Goal: Information Seeking & Learning: Learn about a topic

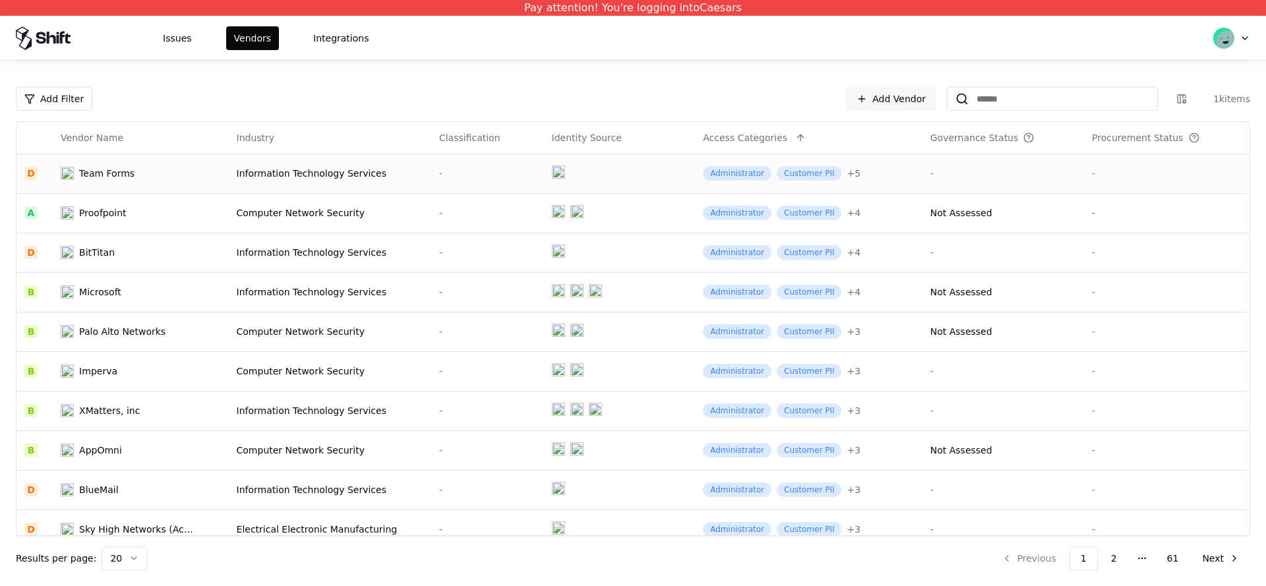
click at [276, 173] on div "Information Technology Services" at bounding box center [330, 173] width 187 height 13
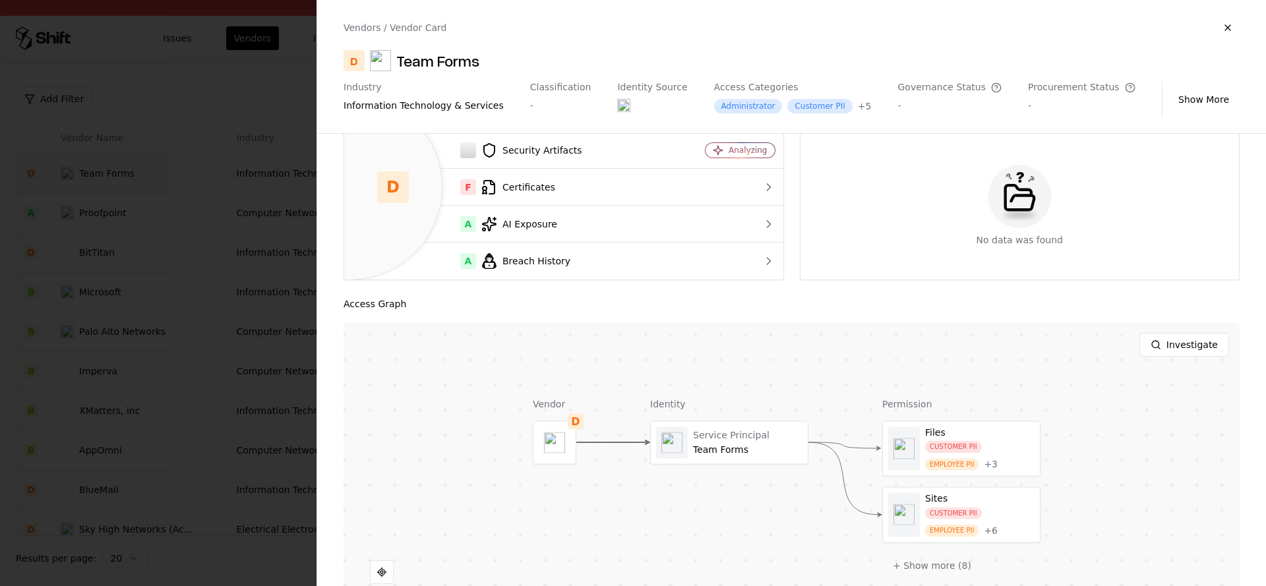
scroll to position [213, 0]
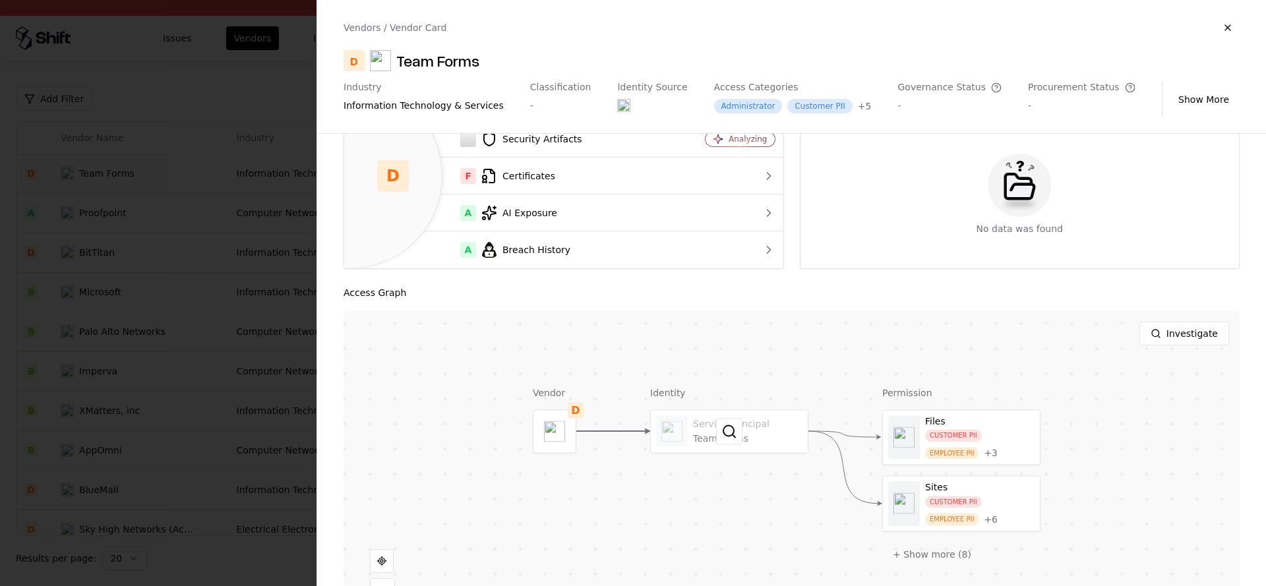
click at [712, 432] on div at bounding box center [729, 431] width 157 height 42
click at [140, 253] on div at bounding box center [633, 293] width 1266 height 586
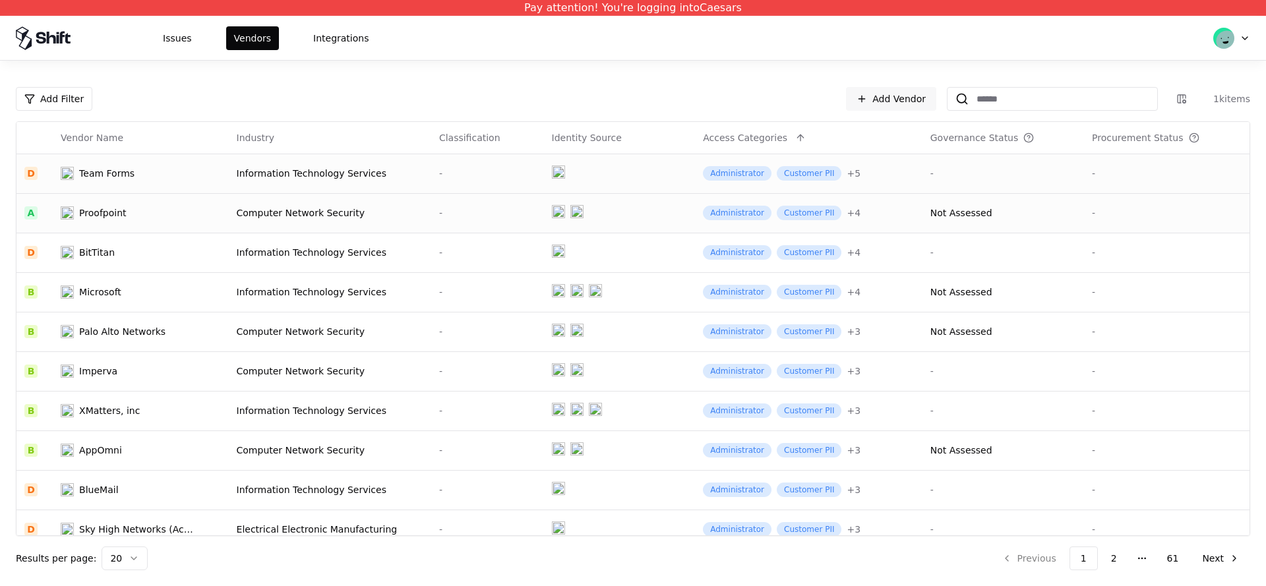
click at [182, 213] on div "Proofpoint" at bounding box center [129, 212] width 137 height 13
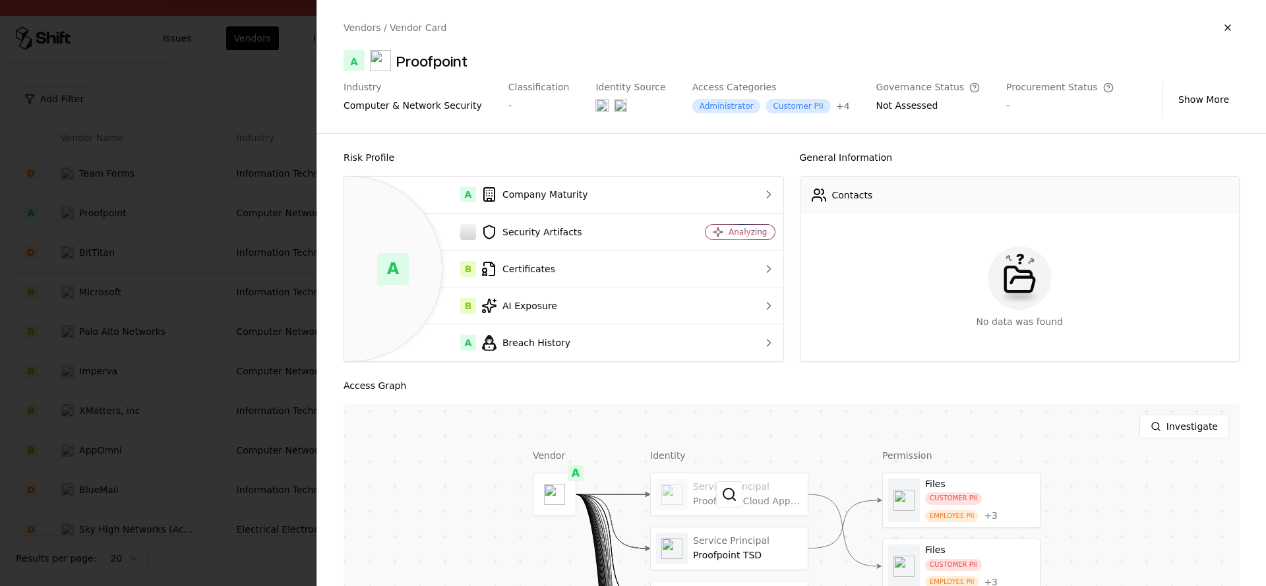
click at [694, 487] on div at bounding box center [729, 494] width 157 height 42
click at [0, 0] on div at bounding box center [0, 0] width 0 height 0
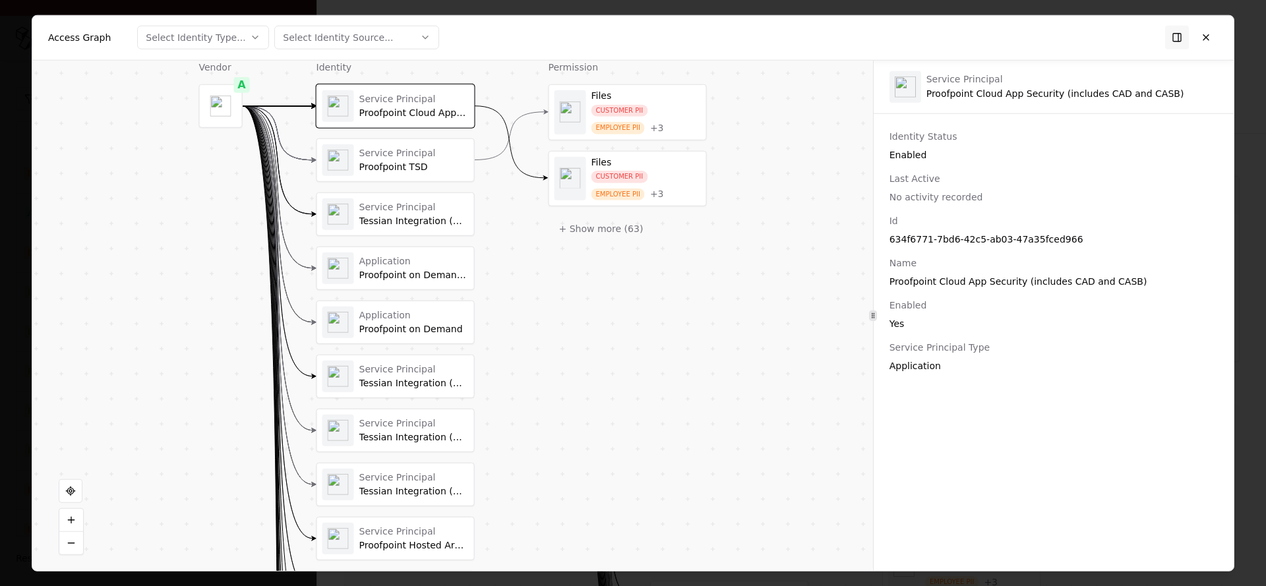
click at [378, 158] on div "Service Principal Proofpoint TSD" at bounding box center [413, 160] width 109 height 26
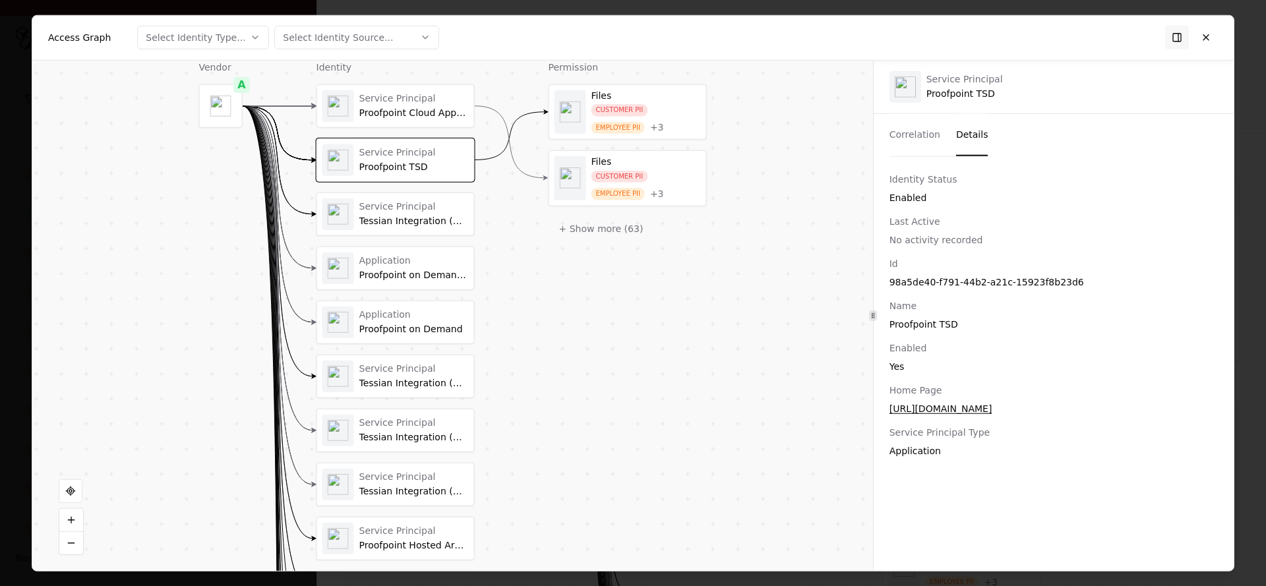
click at [392, 225] on div "Tessian Integration (Mailbox Actions)" at bounding box center [413, 221] width 109 height 12
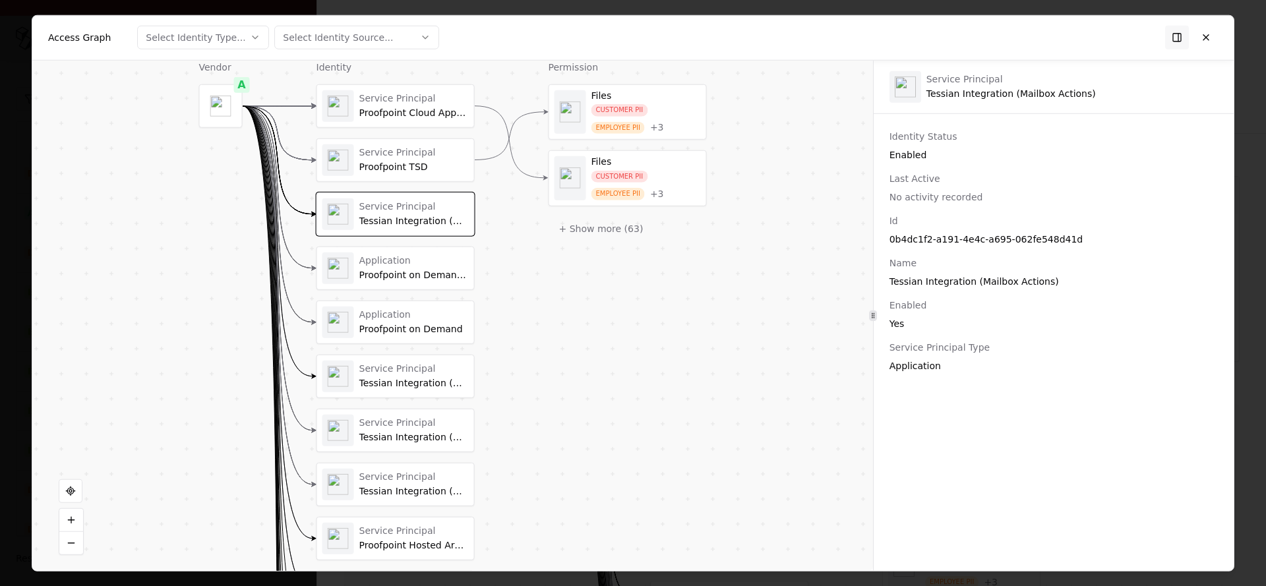
click at [355, 173] on div "Service Principal Proofpoint TSD" at bounding box center [395, 160] width 146 height 32
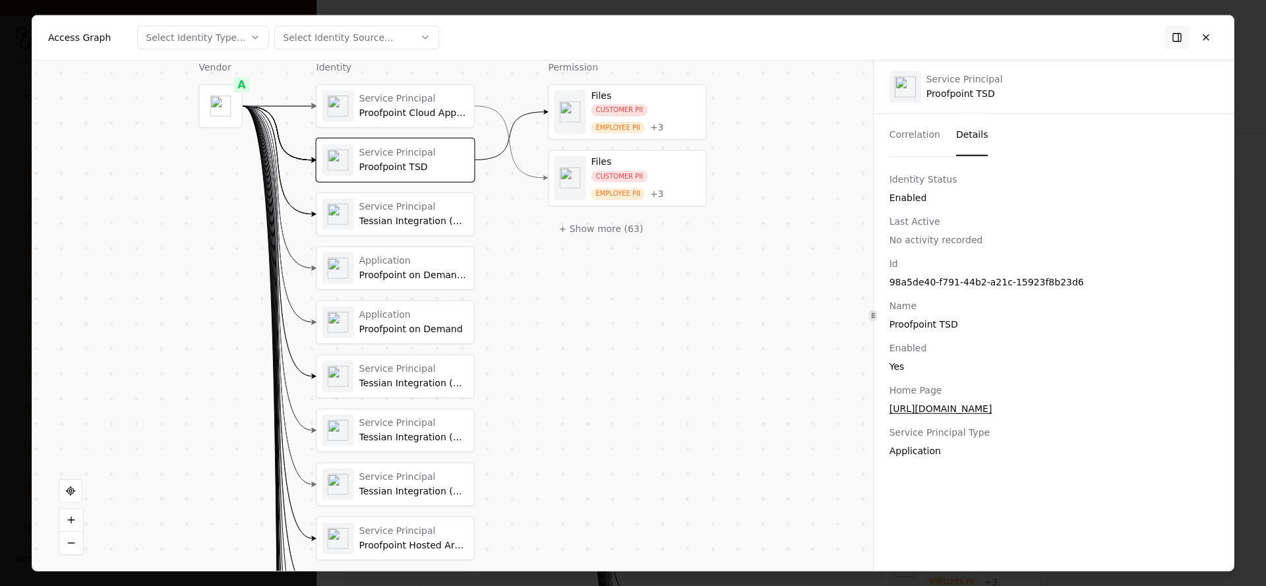
click at [895, 138] on button "Correlation" at bounding box center [914, 134] width 51 height 42
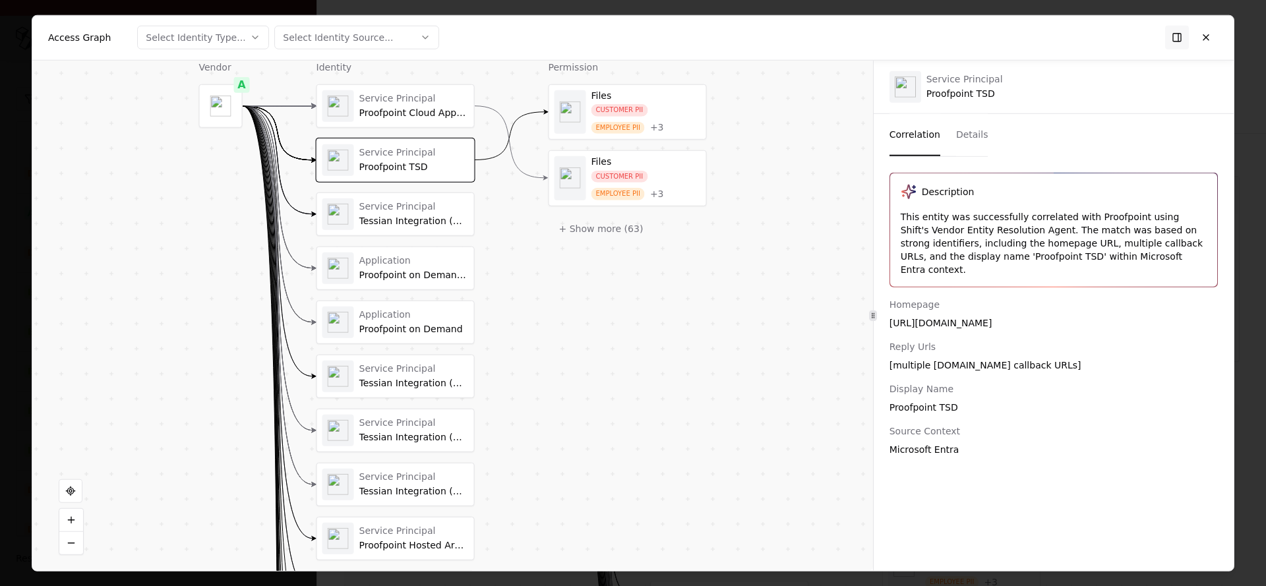
click at [409, 256] on div "Application" at bounding box center [413, 261] width 109 height 12
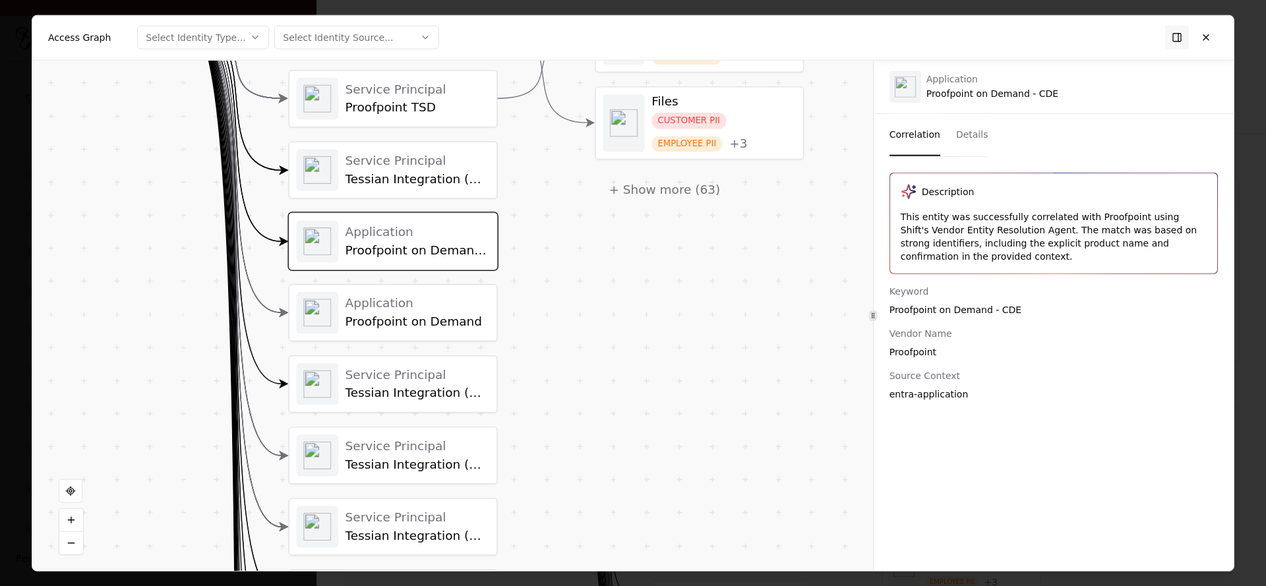
click at [380, 311] on div "Application Proofpoint on Demand" at bounding box center [417, 312] width 144 height 34
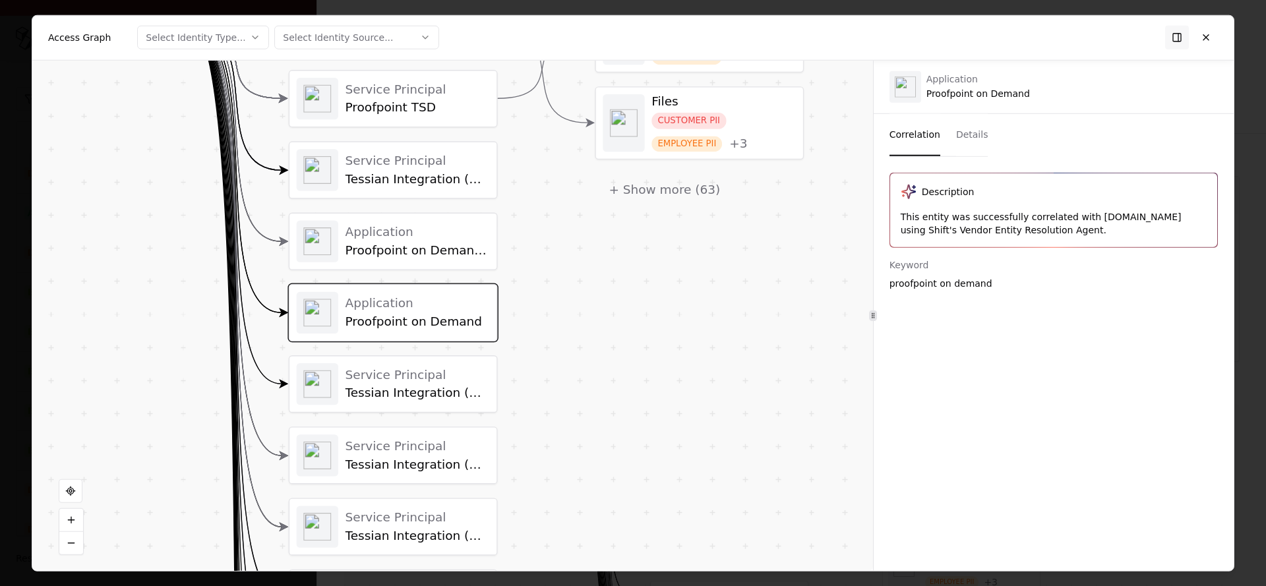
click at [378, 388] on div "Tessian Integration (Directory Sync)" at bounding box center [417, 393] width 144 height 15
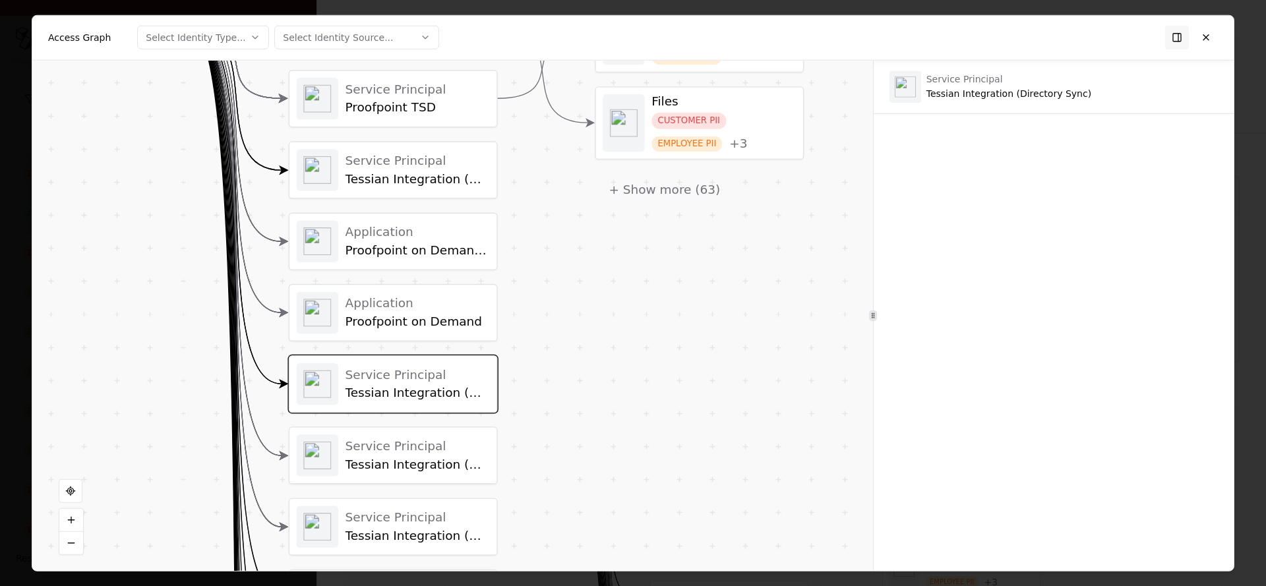
click at [375, 454] on div "Service Principal [PERSON_NAME] Integration (Mailbox Live Syncing)" at bounding box center [417, 455] width 144 height 34
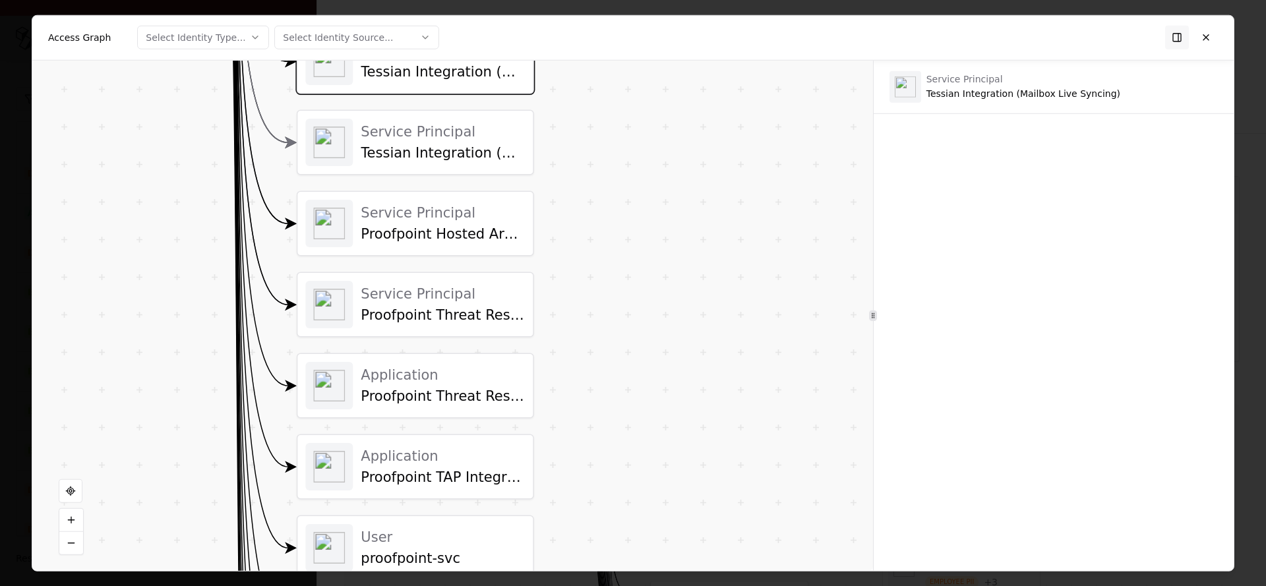
click at [458, 200] on div "Service Principal Proofpoint Hosted Archive - Directory Sync" at bounding box center [415, 223] width 220 height 47
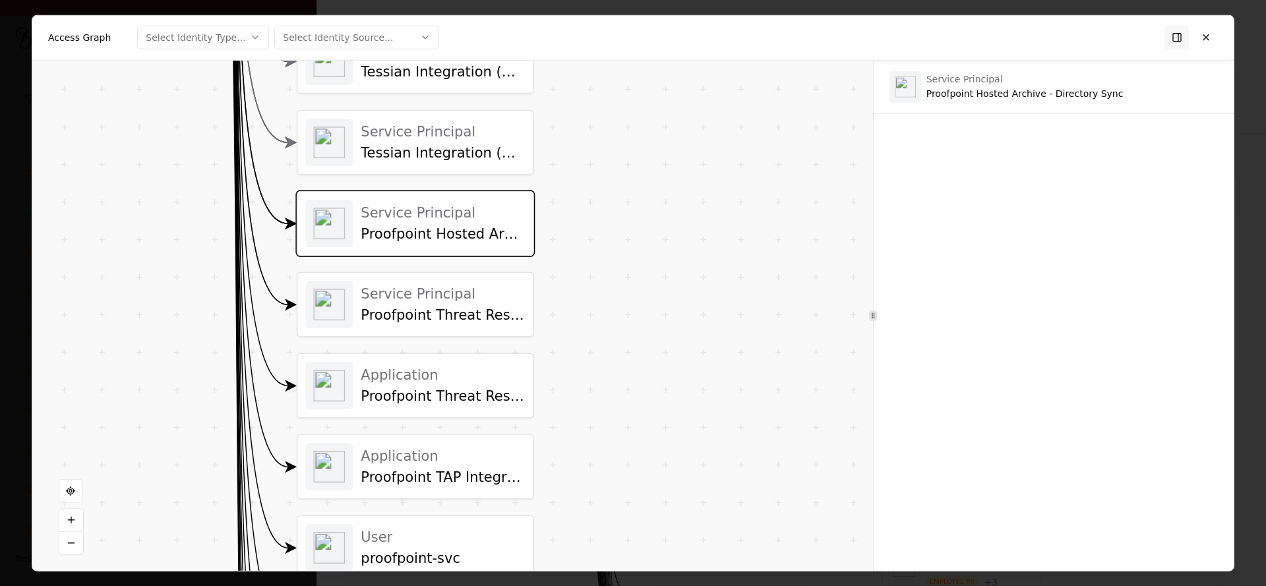
click at [454, 162] on div "Service Principal [PERSON_NAME] Integration (Mailbox Protection)" at bounding box center [415, 142] width 220 height 47
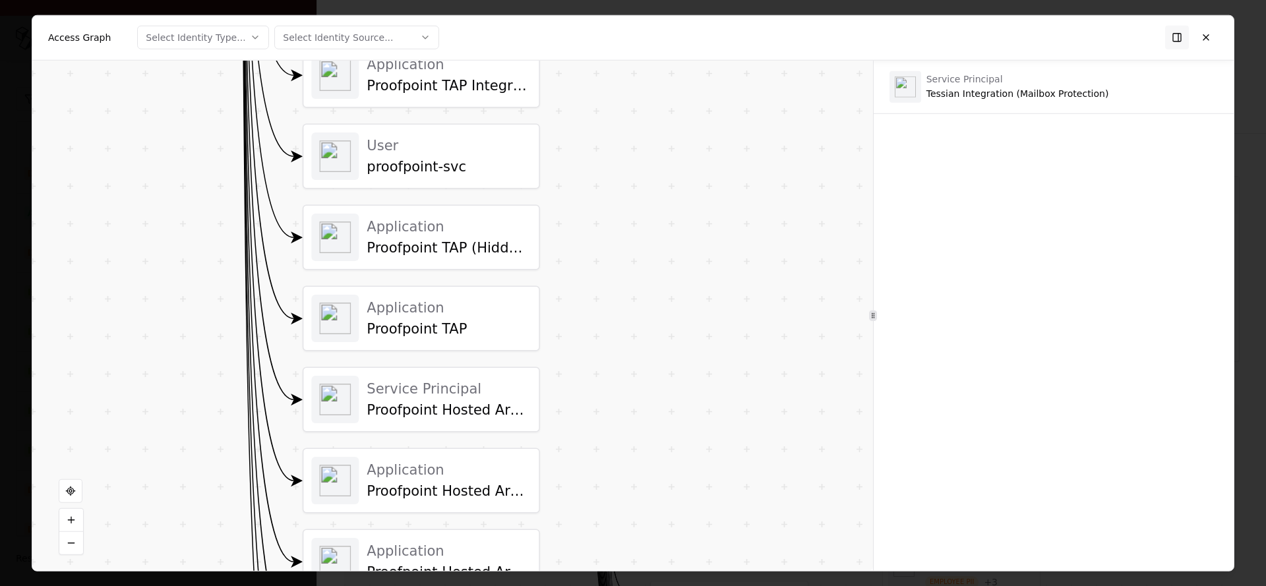
drag, startPoint x: 605, startPoint y: 318, endPoint x: 611, endPoint y: -74, distance: 391.7
click at [450, 126] on div "User proofpoint-svc" at bounding box center [420, 156] width 235 height 63
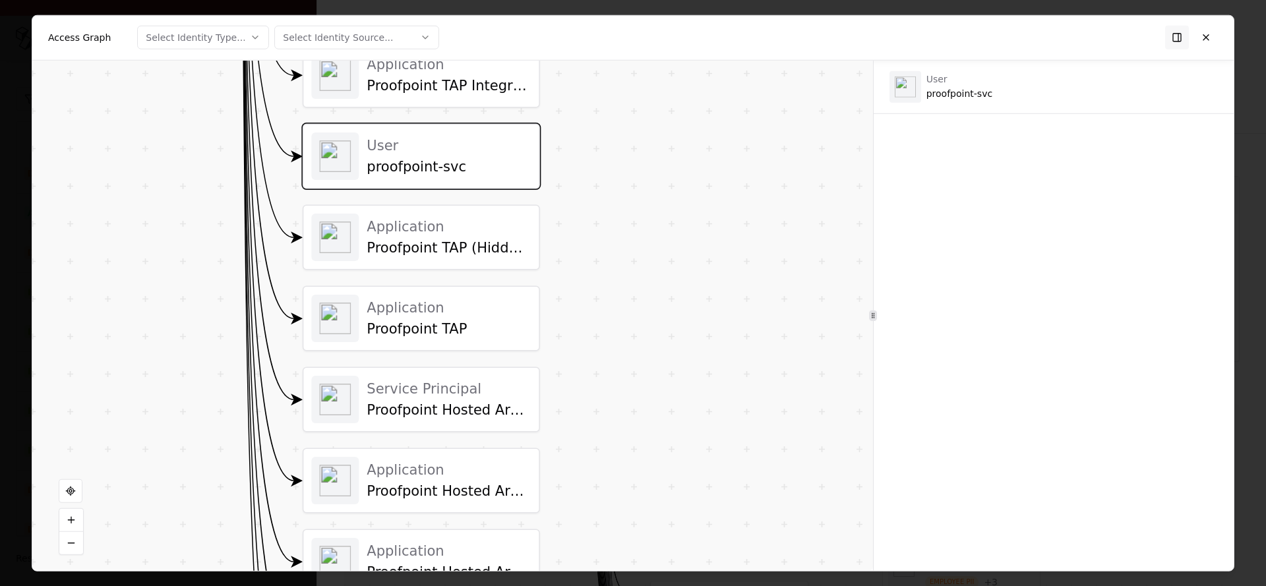
click at [445, 148] on div "User" at bounding box center [449, 144] width 164 height 17
click at [400, 399] on div "Service Principal Proofpoint Hosted Archive - SSO" at bounding box center [449, 399] width 164 height 39
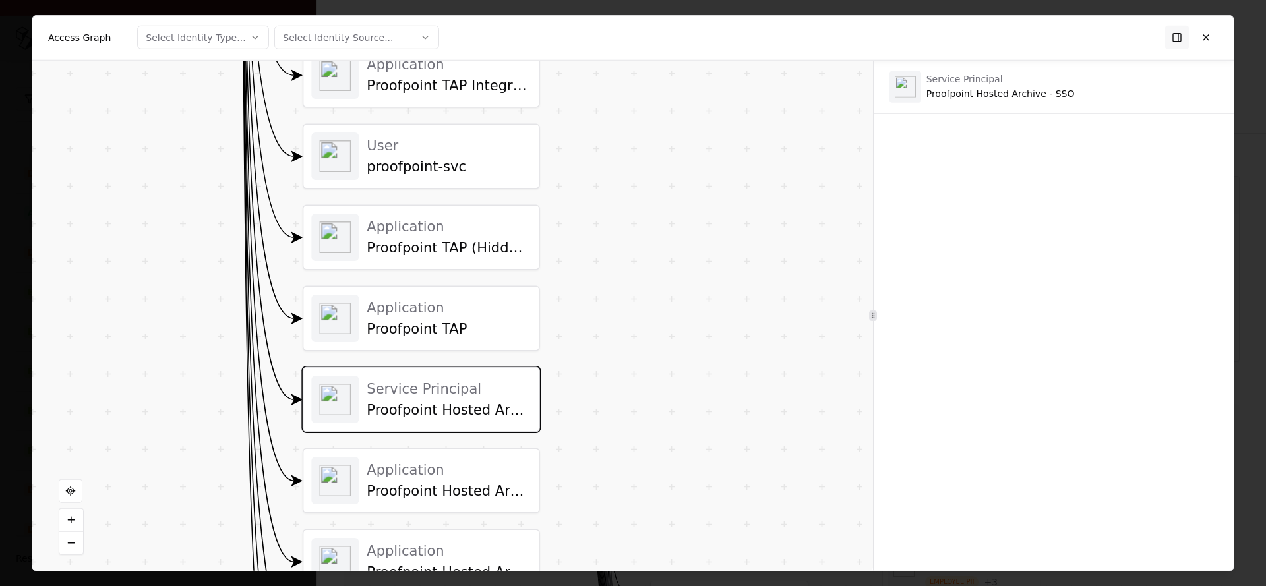
click at [400, 465] on div "Application" at bounding box center [449, 469] width 164 height 17
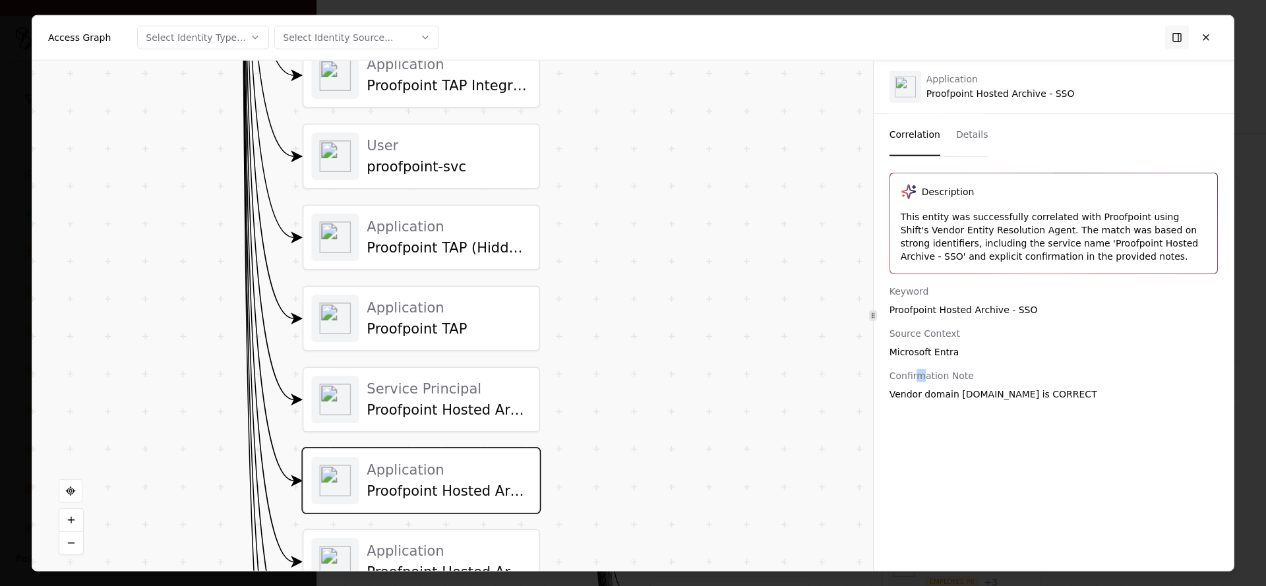
click at [919, 372] on div "Confirmation Note" at bounding box center [1053, 375] width 328 height 13
copy div "Confirmation Note"
click at [923, 378] on div "Confirmation Note" at bounding box center [1053, 375] width 328 height 13
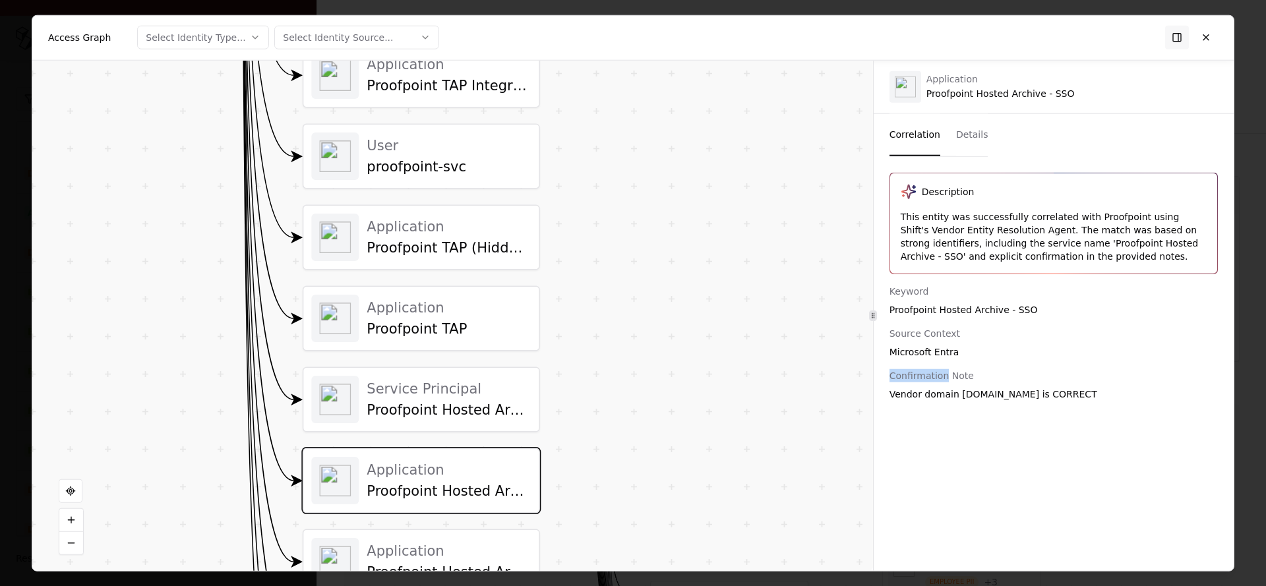
click at [923, 378] on div "Confirmation Note" at bounding box center [1053, 375] width 328 height 13
click at [915, 398] on div "Vendor domain [DOMAIN_NAME] is CORRECT" at bounding box center [1053, 393] width 328 height 13
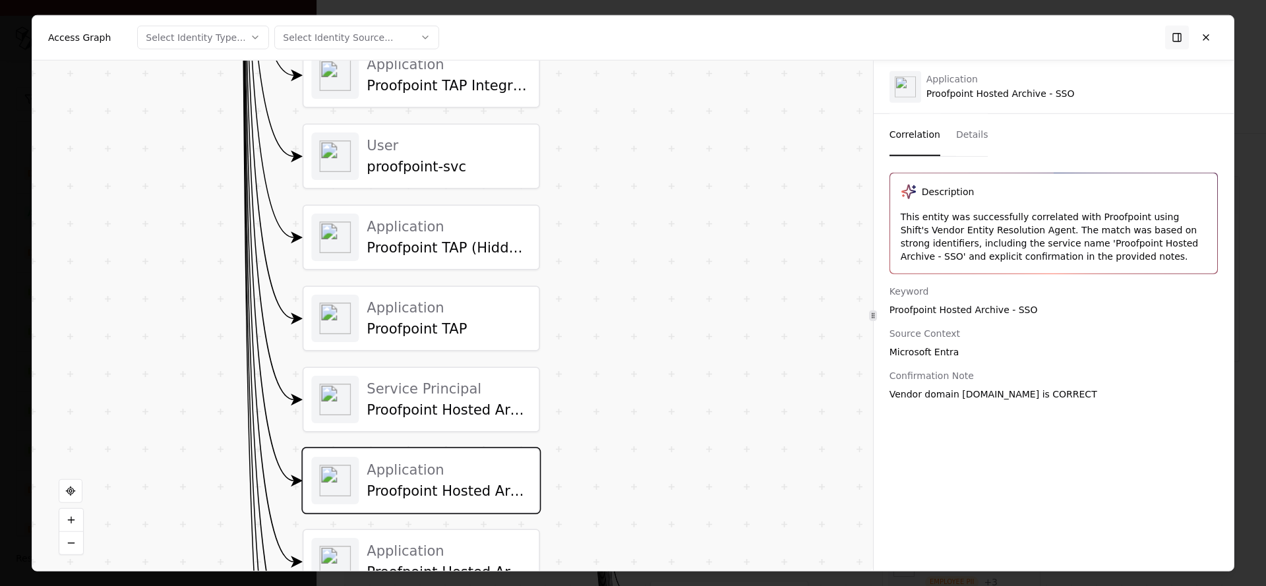
click at [987, 100] on div "Application Proofpoint Hosted Archive - SSO" at bounding box center [1054, 86] width 360 height 53
copy div "Proofpoint Hosted Archive - SSO"
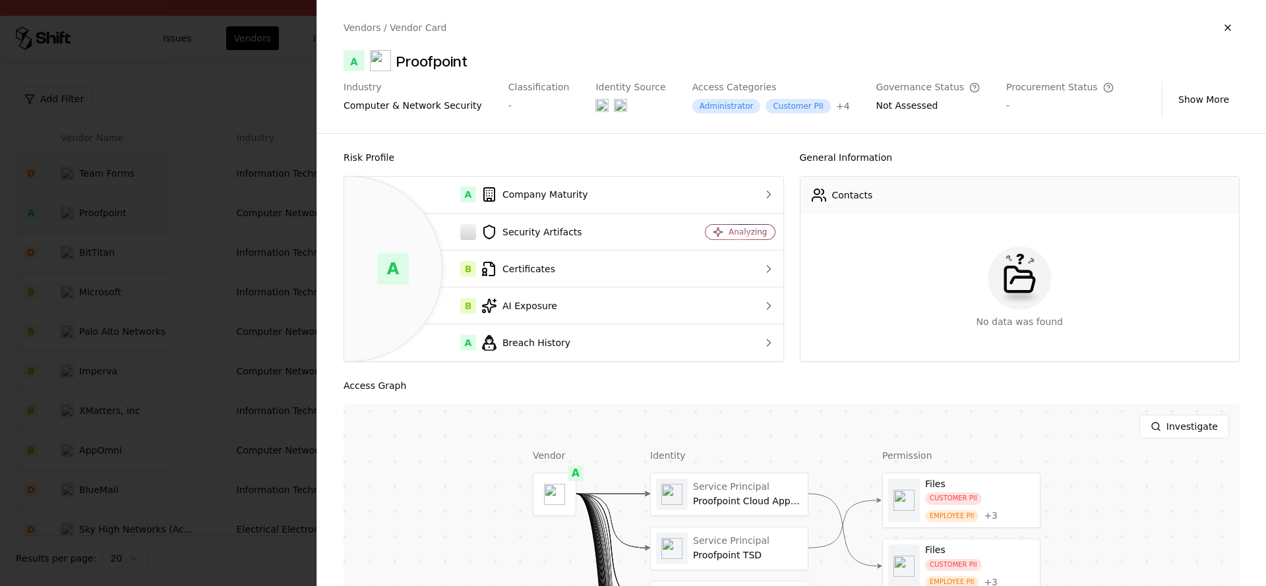
click at [191, 237] on div at bounding box center [633, 293] width 1266 height 586
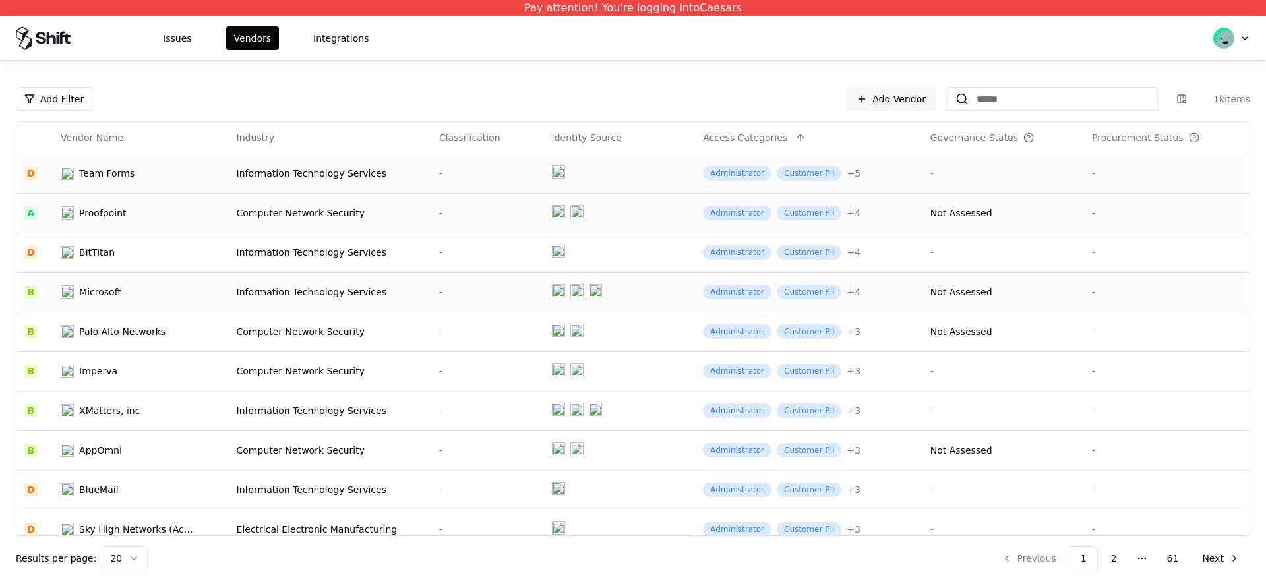
click at [203, 301] on td "Microsoft" at bounding box center [140, 292] width 175 height 40
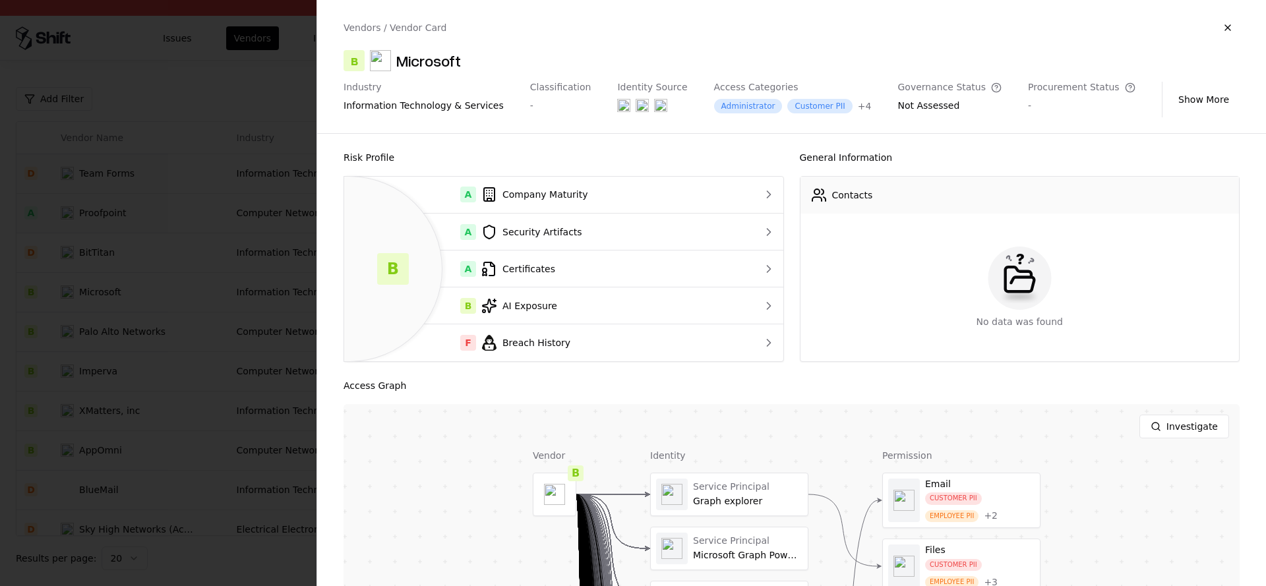
scroll to position [0, 0]
click at [706, 500] on div at bounding box center [729, 494] width 157 height 42
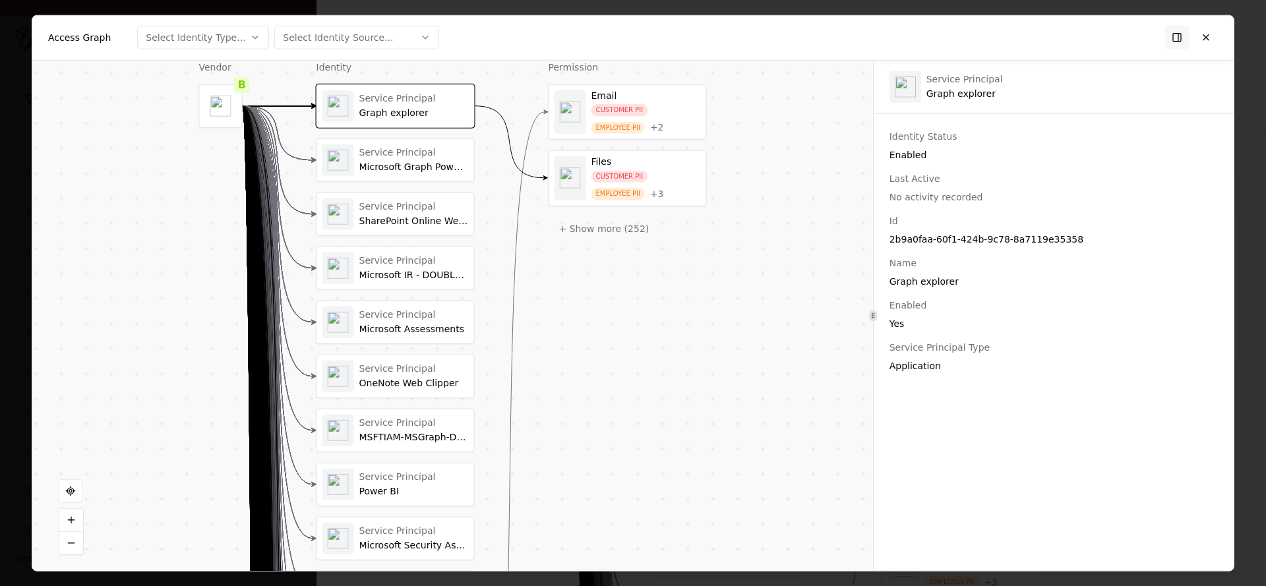
click at [372, 256] on div "Service Principal" at bounding box center [413, 261] width 109 height 12
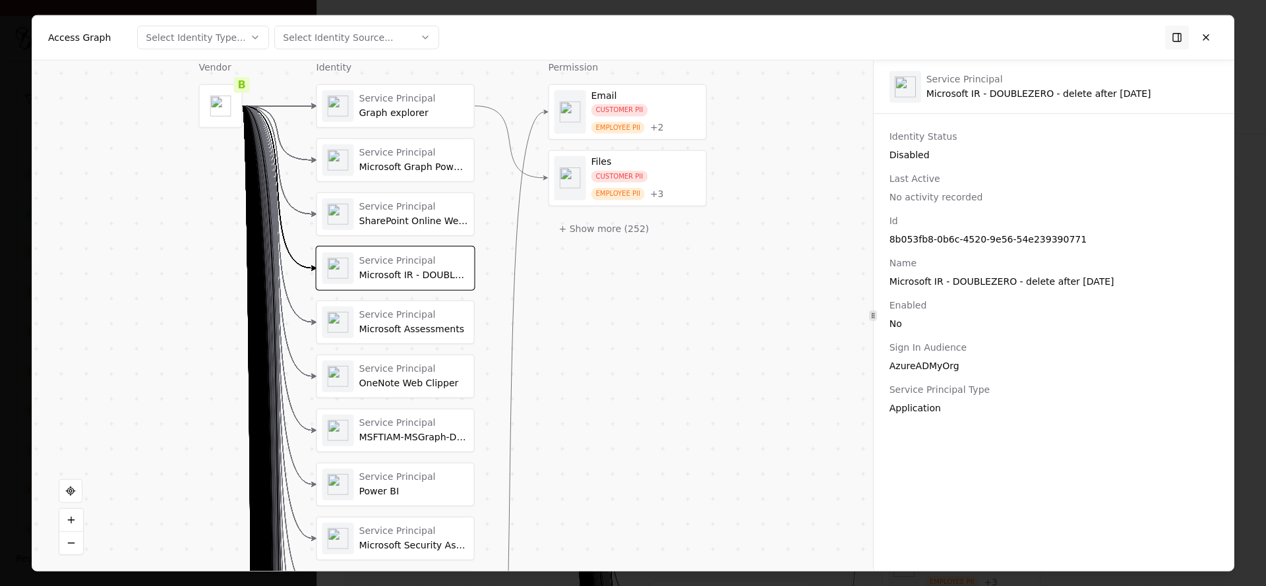
click at [388, 181] on div "Service Principal Microsoft Graph PowerShell" at bounding box center [395, 160] width 158 height 44
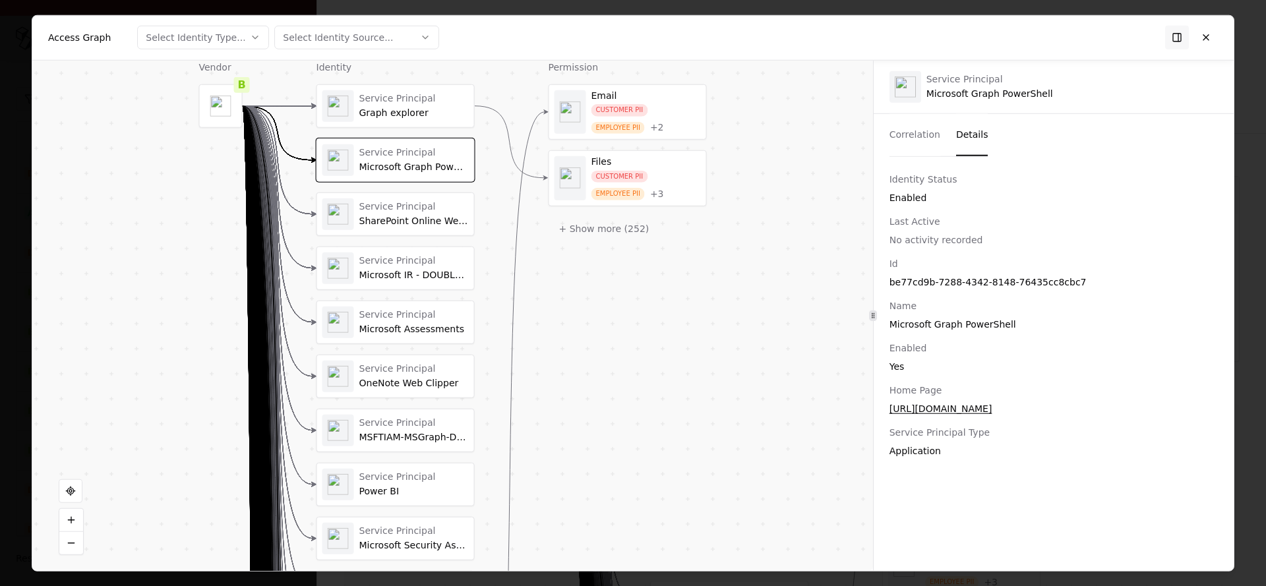
click at [896, 143] on button "Correlation" at bounding box center [914, 134] width 51 height 42
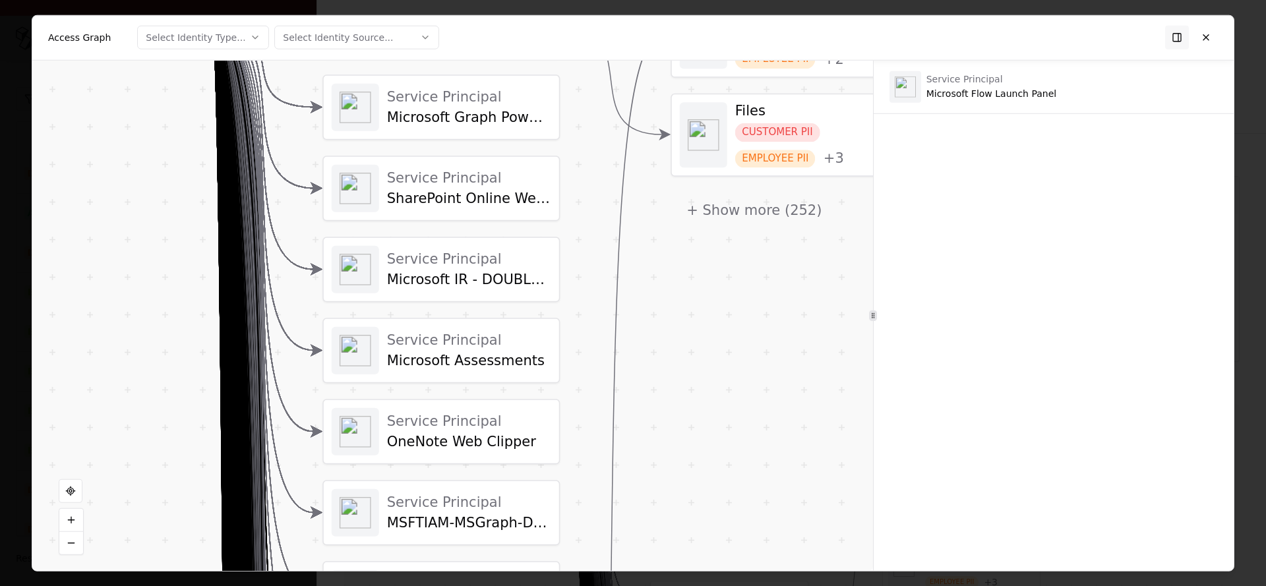
click at [421, 367] on div "Microsoft Assessments" at bounding box center [469, 360] width 164 height 17
click at [1213, 32] on button at bounding box center [1206, 38] width 24 height 24
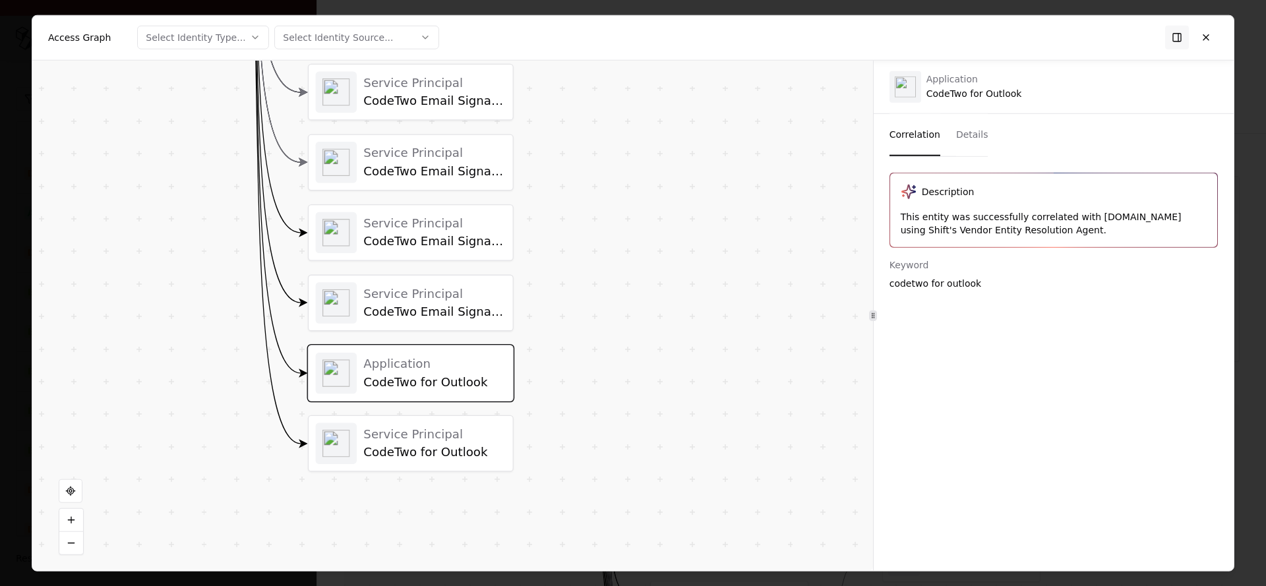
scroll to position [409, 0]
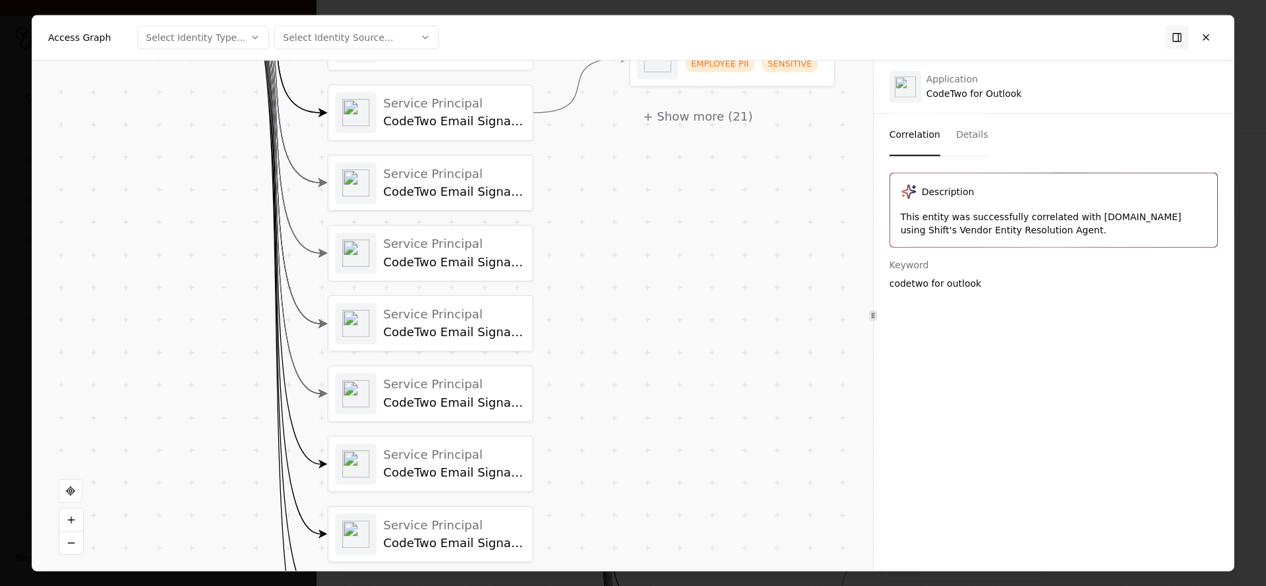
click at [422, 325] on div "CodeTwo Email Signatures for Office 365" at bounding box center [454, 332] width 142 height 15
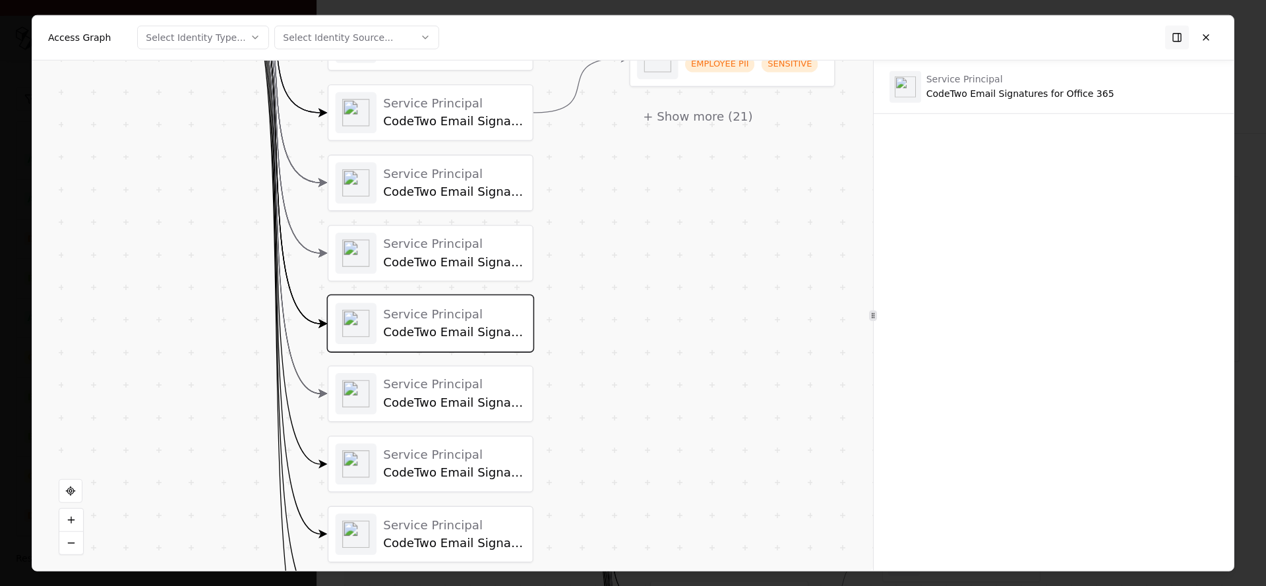
click at [423, 259] on div "CodeTwo Email Signatures for Office 365 - Manage Signatures App" at bounding box center [454, 261] width 142 height 15
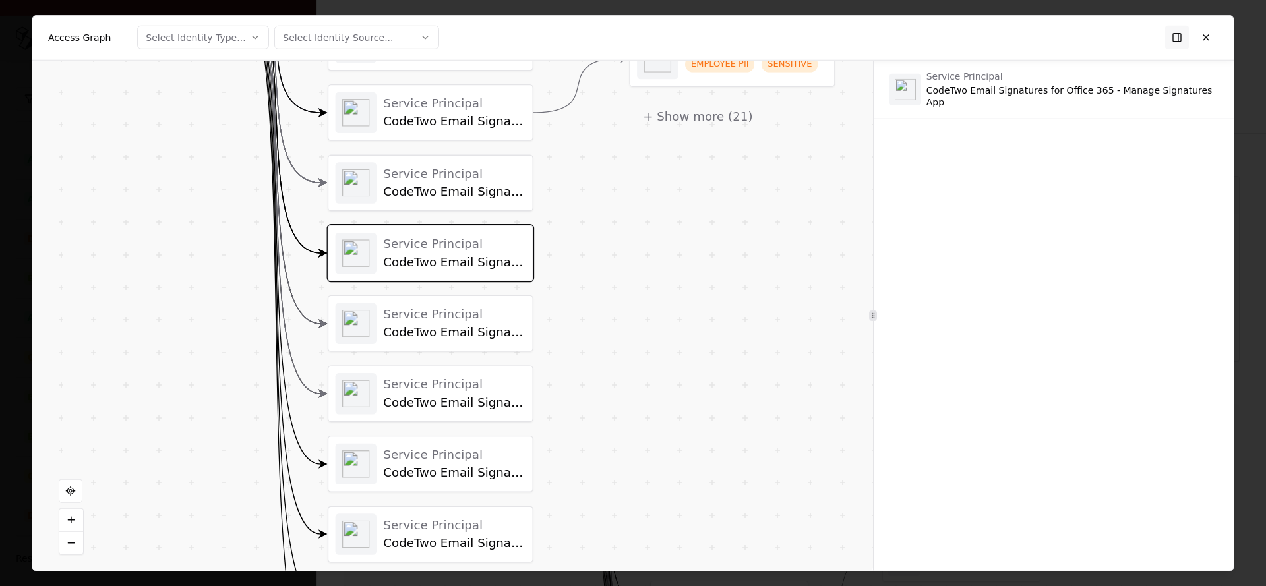
click at [434, 196] on div "CodeTwo Email Signatures for Office 365" at bounding box center [454, 192] width 142 height 15
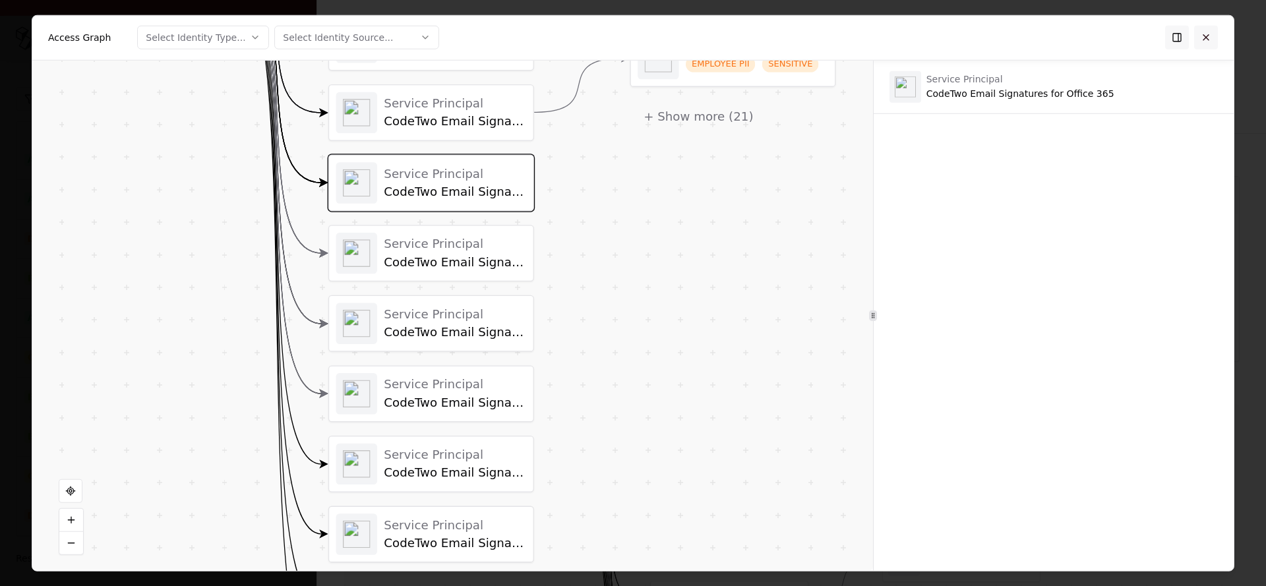
click at [1206, 44] on button at bounding box center [1206, 38] width 24 height 24
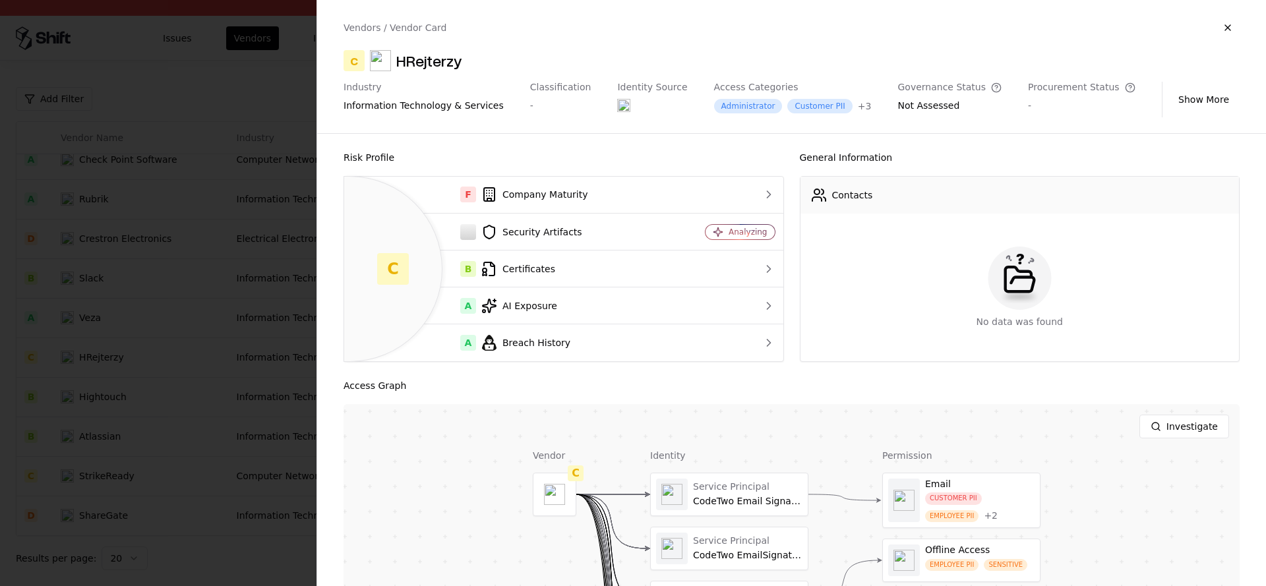
click at [245, 306] on div at bounding box center [633, 293] width 1266 height 586
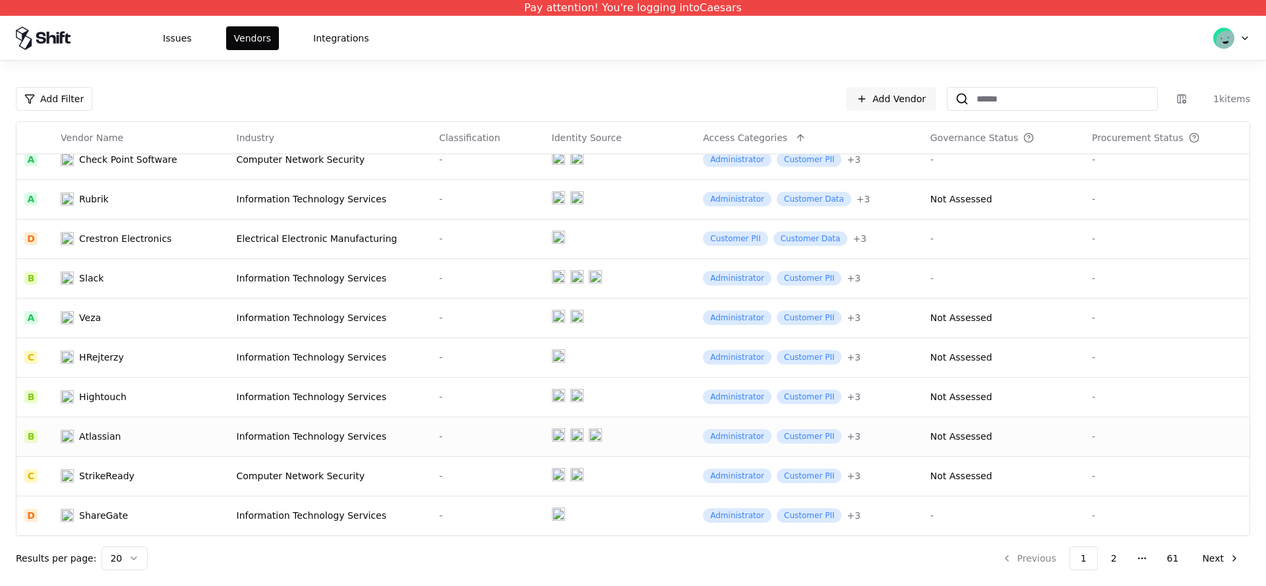
click at [214, 450] on td "Atlassian" at bounding box center [140, 437] width 175 height 40
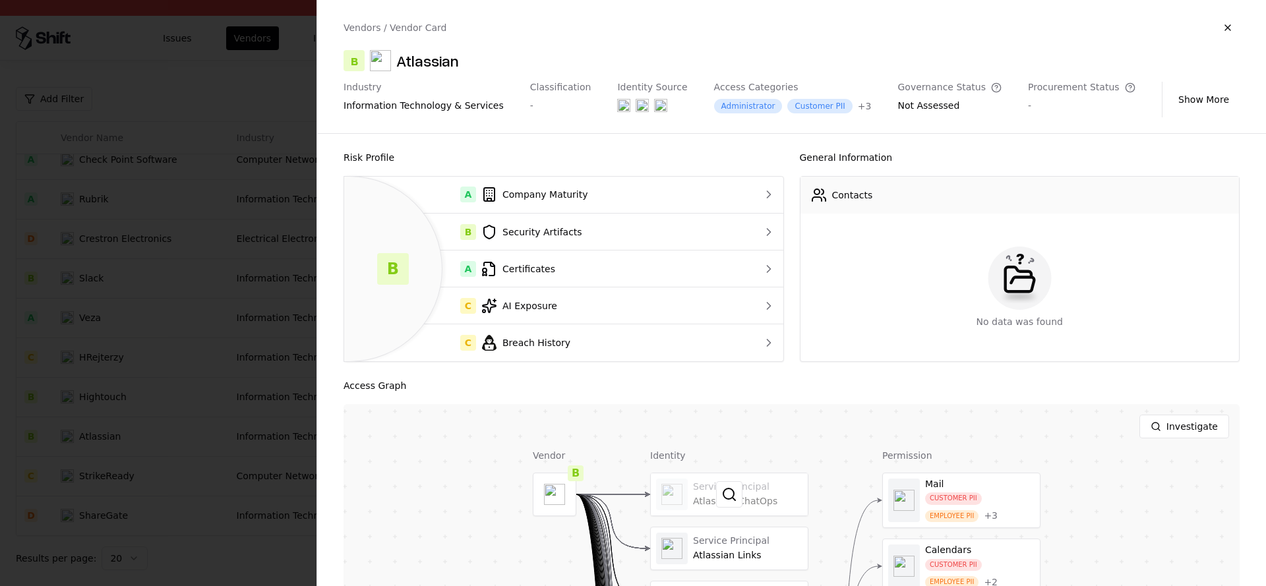
click at [752, 485] on div at bounding box center [729, 494] width 157 height 42
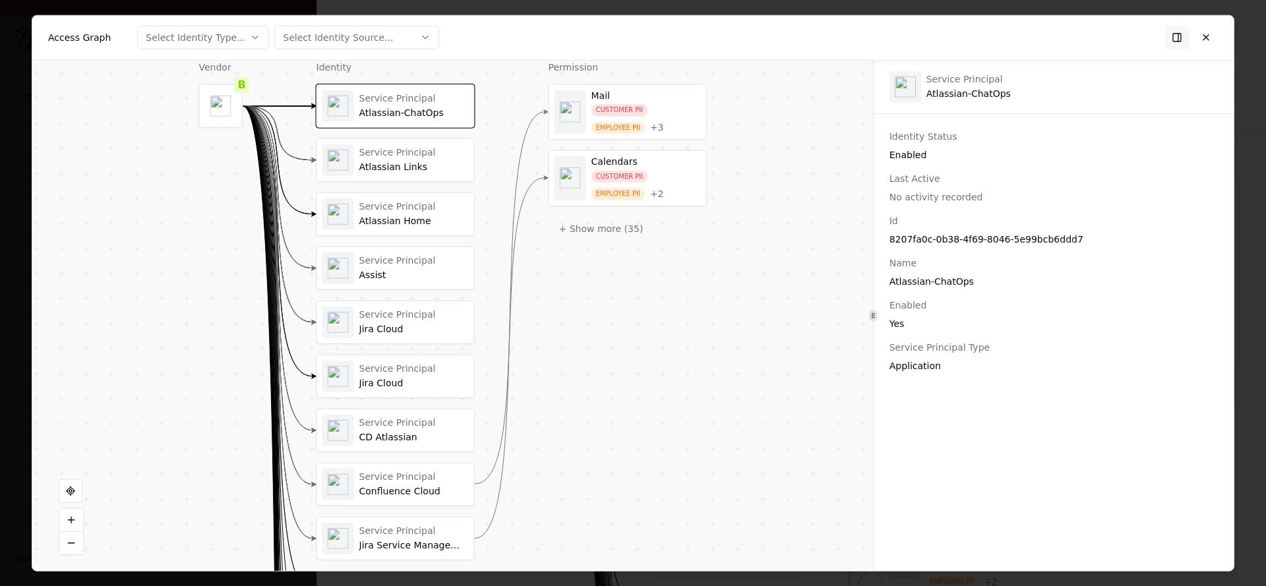
click at [413, 178] on div "Service Principal Atlassian Links" at bounding box center [395, 159] width 157 height 42
click at [413, 210] on div "Service Principal" at bounding box center [413, 207] width 109 height 12
click at [409, 319] on div "Service Principal" at bounding box center [413, 316] width 109 height 12
click at [402, 376] on div "Service Principal Jira Cloud" at bounding box center [413, 377] width 109 height 26
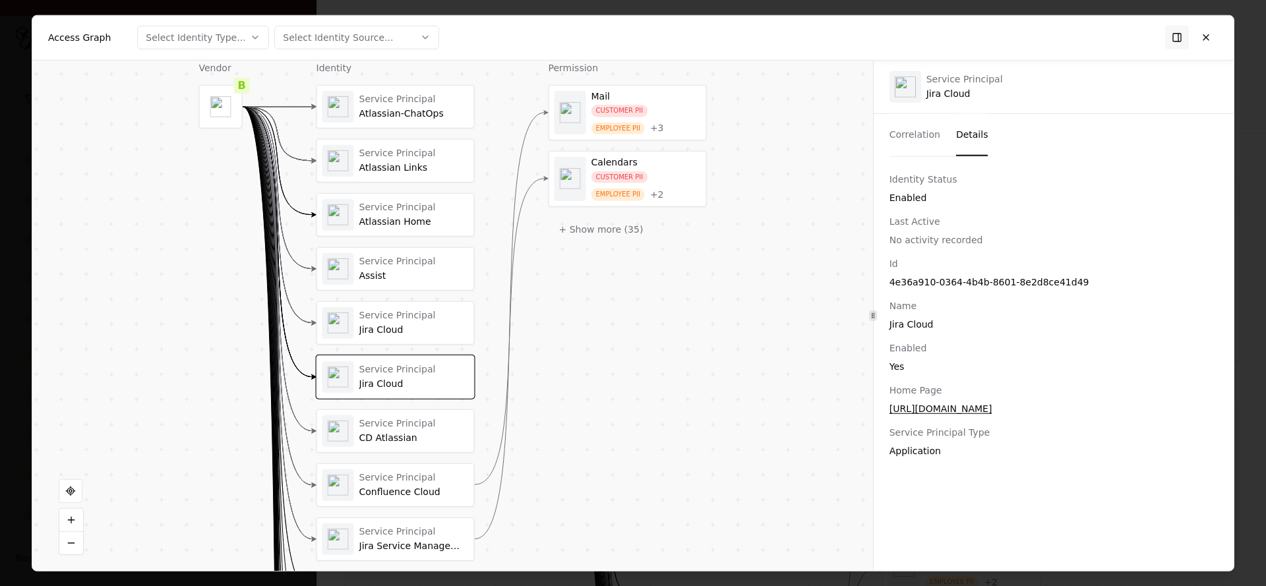
click at [901, 134] on button "Correlation" at bounding box center [914, 134] width 51 height 42
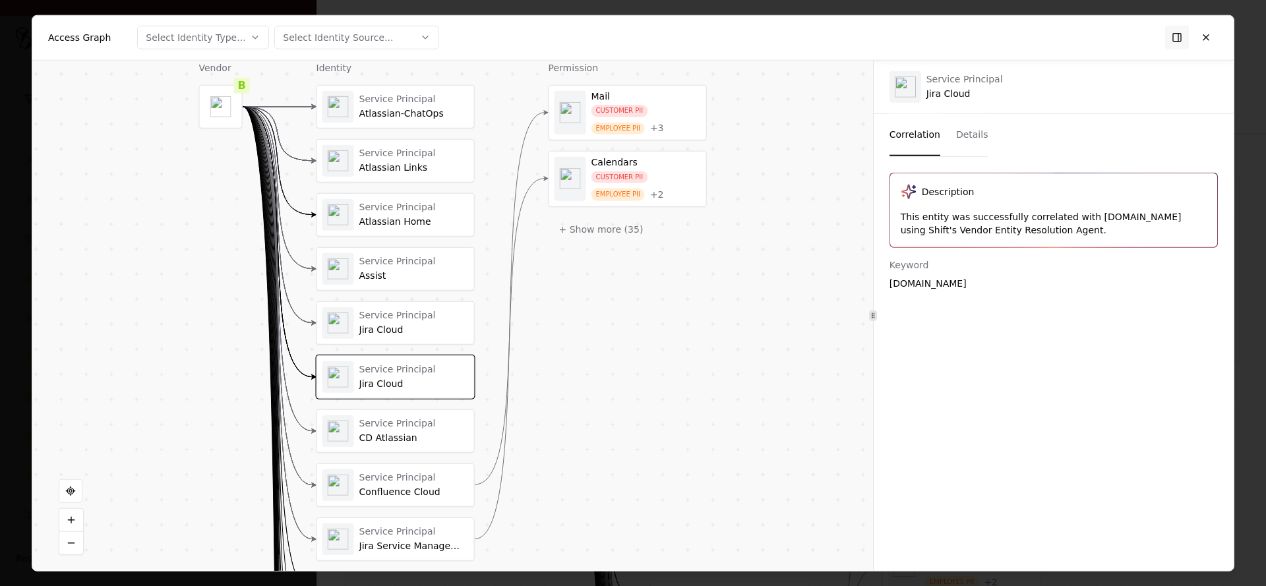
click at [378, 438] on div "CD Atlassian" at bounding box center [413, 438] width 109 height 12
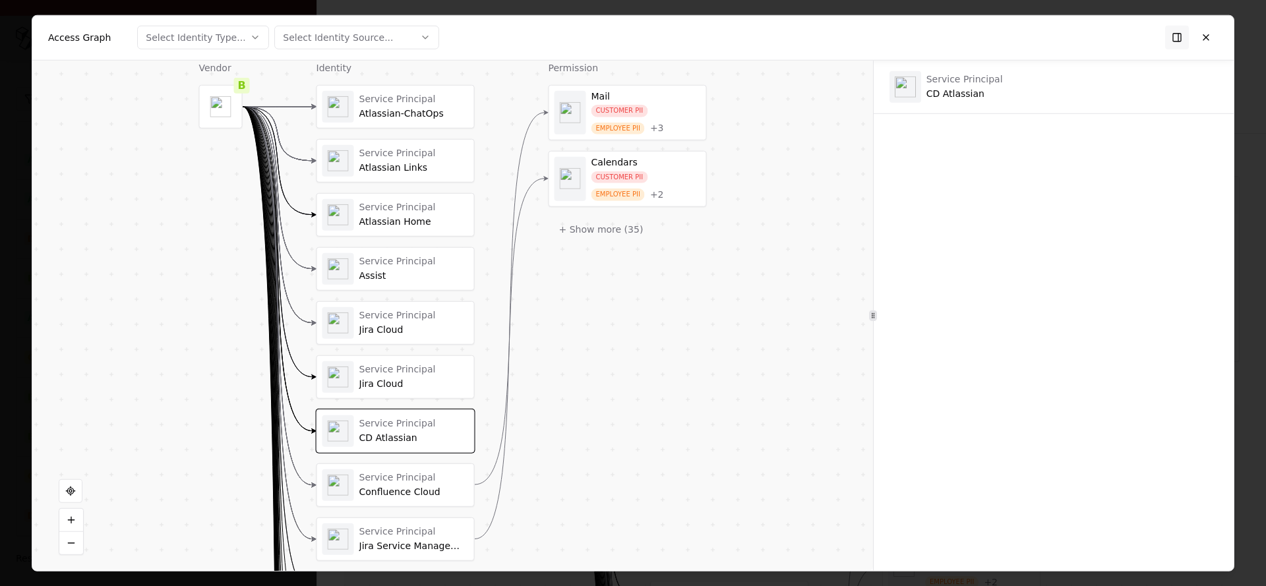
click at [378, 485] on div "Service Principal Confluence Cloud" at bounding box center [413, 485] width 109 height 26
click at [379, 536] on div "Service Principal" at bounding box center [413, 532] width 109 height 12
